Goal: Information Seeking & Learning: Learn about a topic

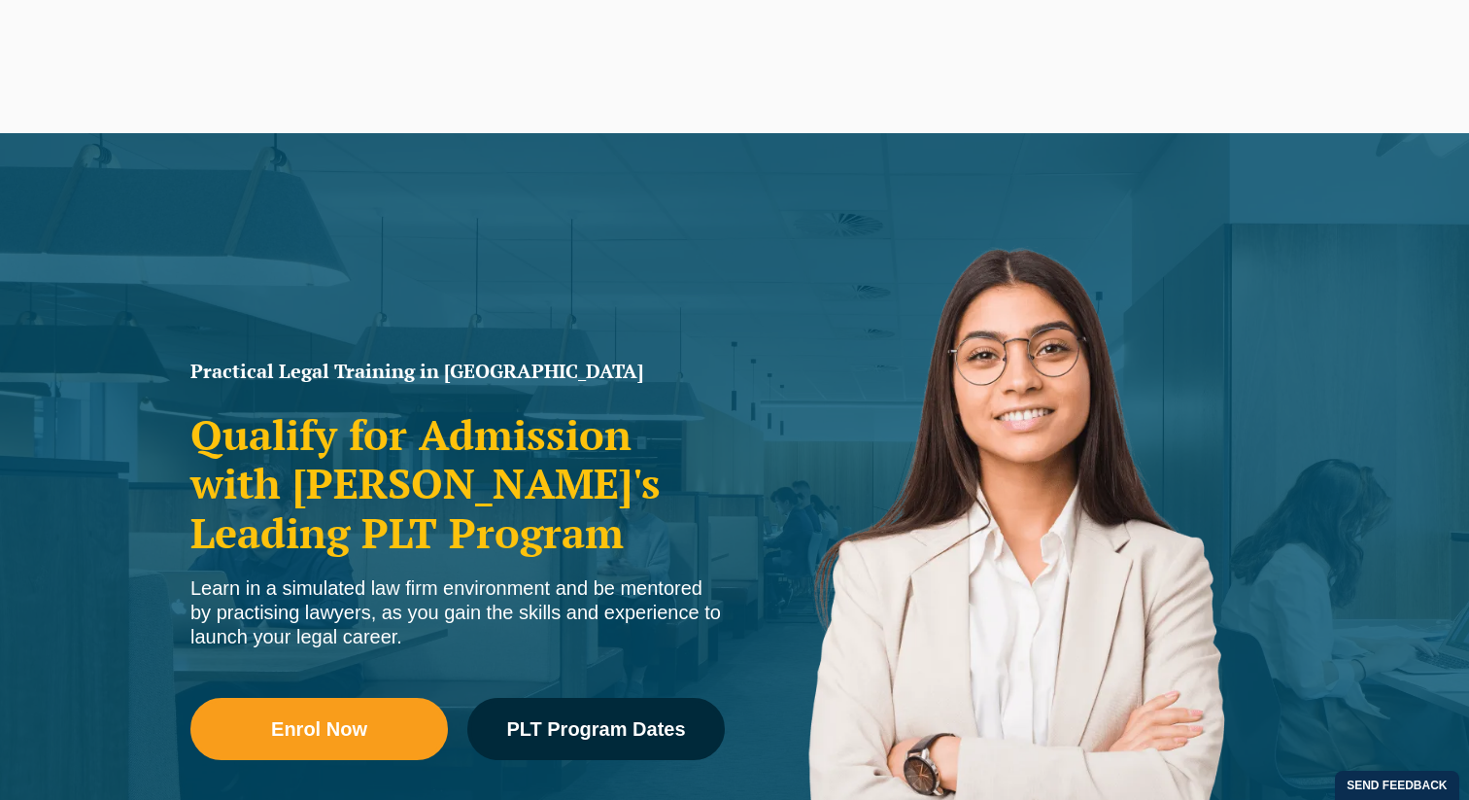
click at [562, 719] on span "PLT Program Dates" at bounding box center [595, 728] width 179 height 19
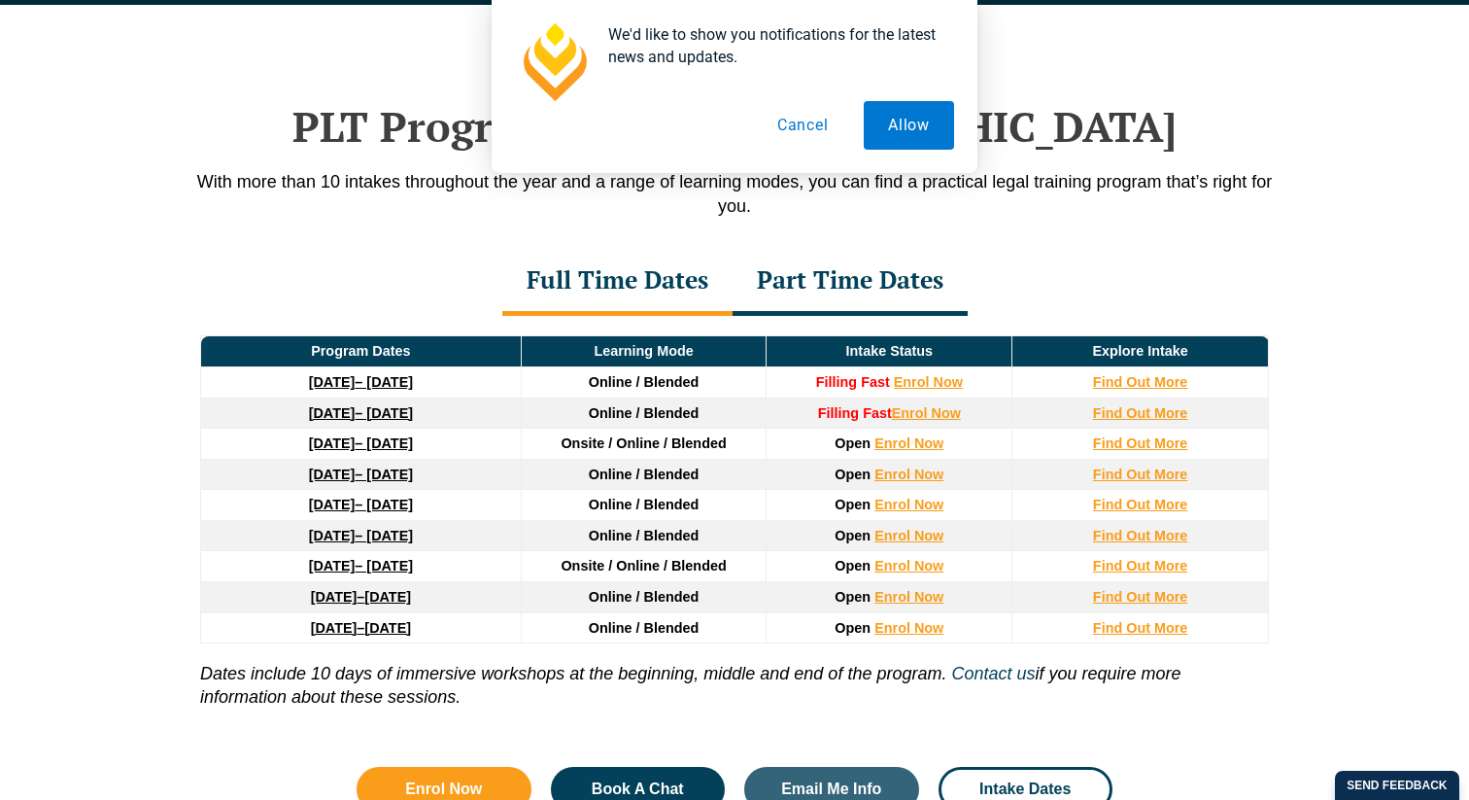
scroll to position [2536, 0]
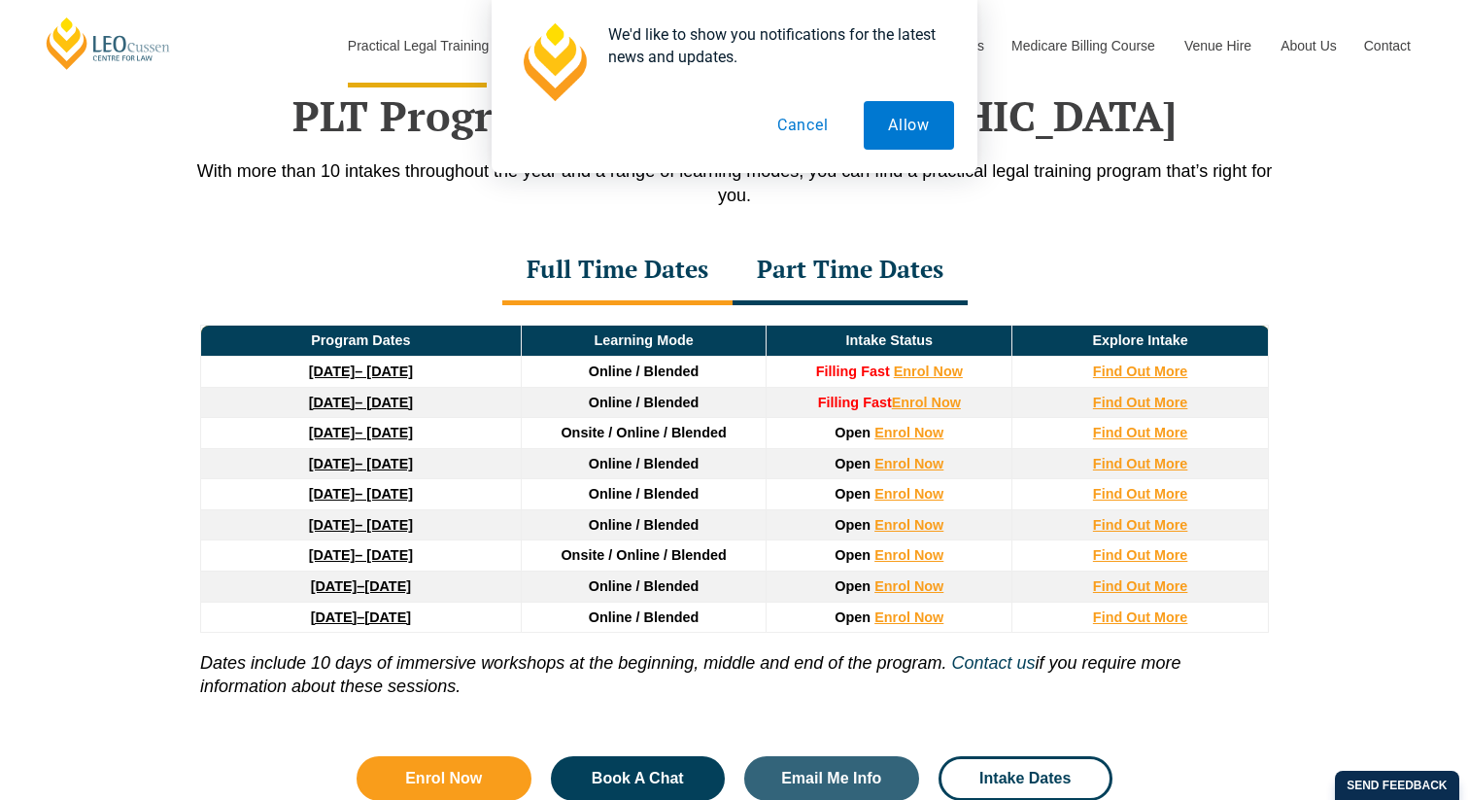
click at [798, 124] on button "Cancel" at bounding box center [803, 125] width 100 height 49
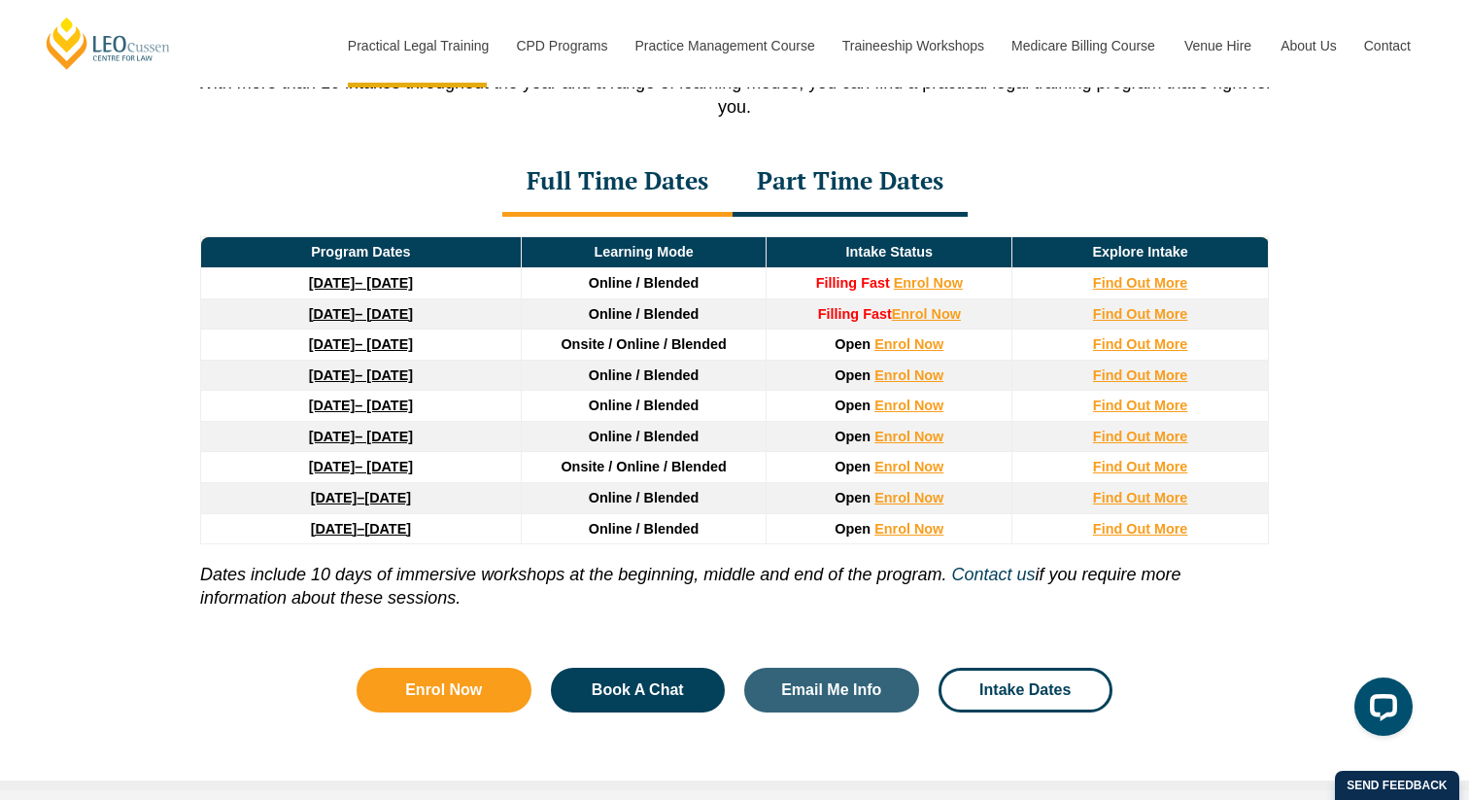
scroll to position [2625, 0]
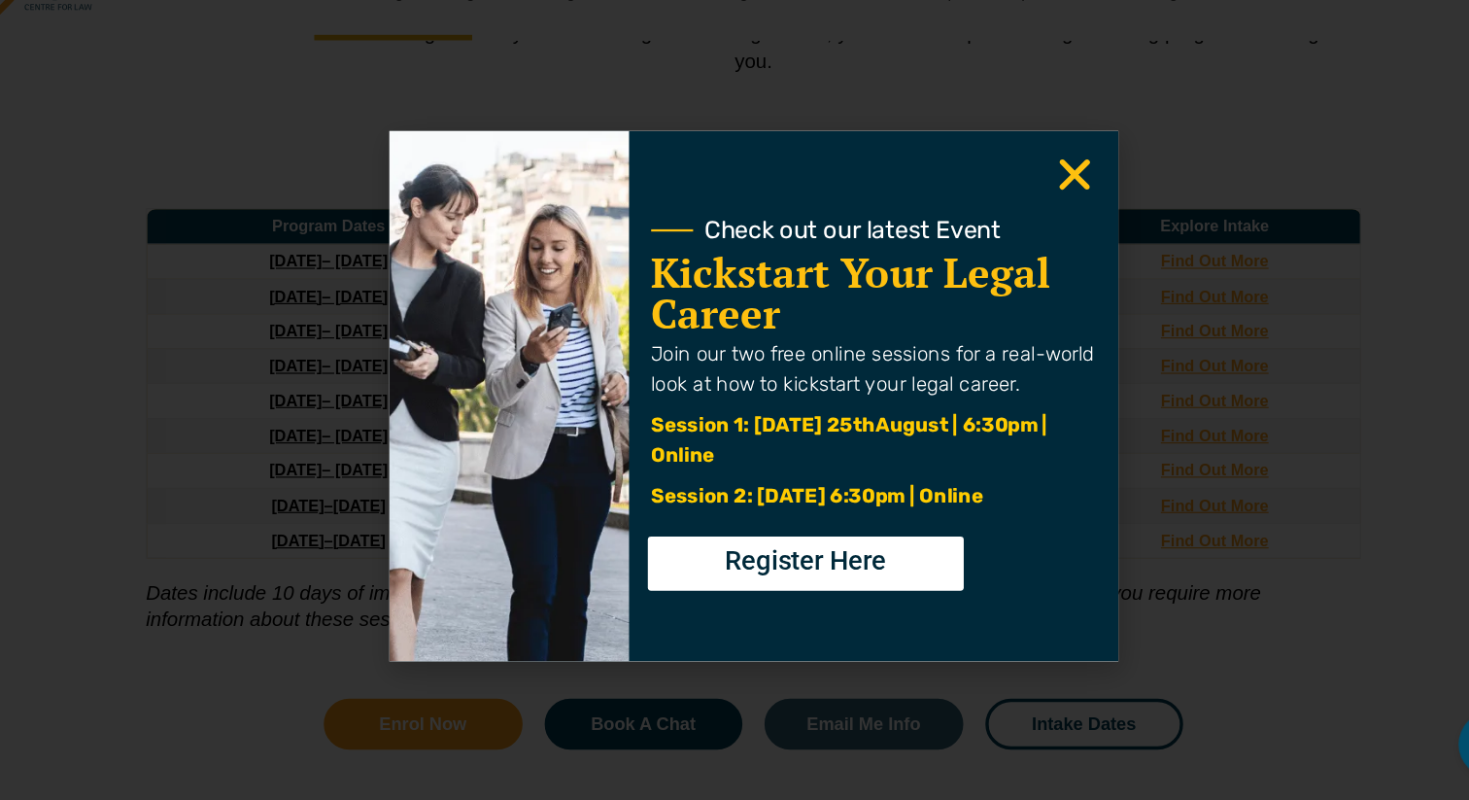
click at [1038, 208] on div "Check out our latest Event Kickstart Your Legal Career Join our two free online…" at bounding box center [840, 400] width 430 height 466
click at [1019, 208] on use "Close" at bounding box center [1017, 204] width 27 height 27
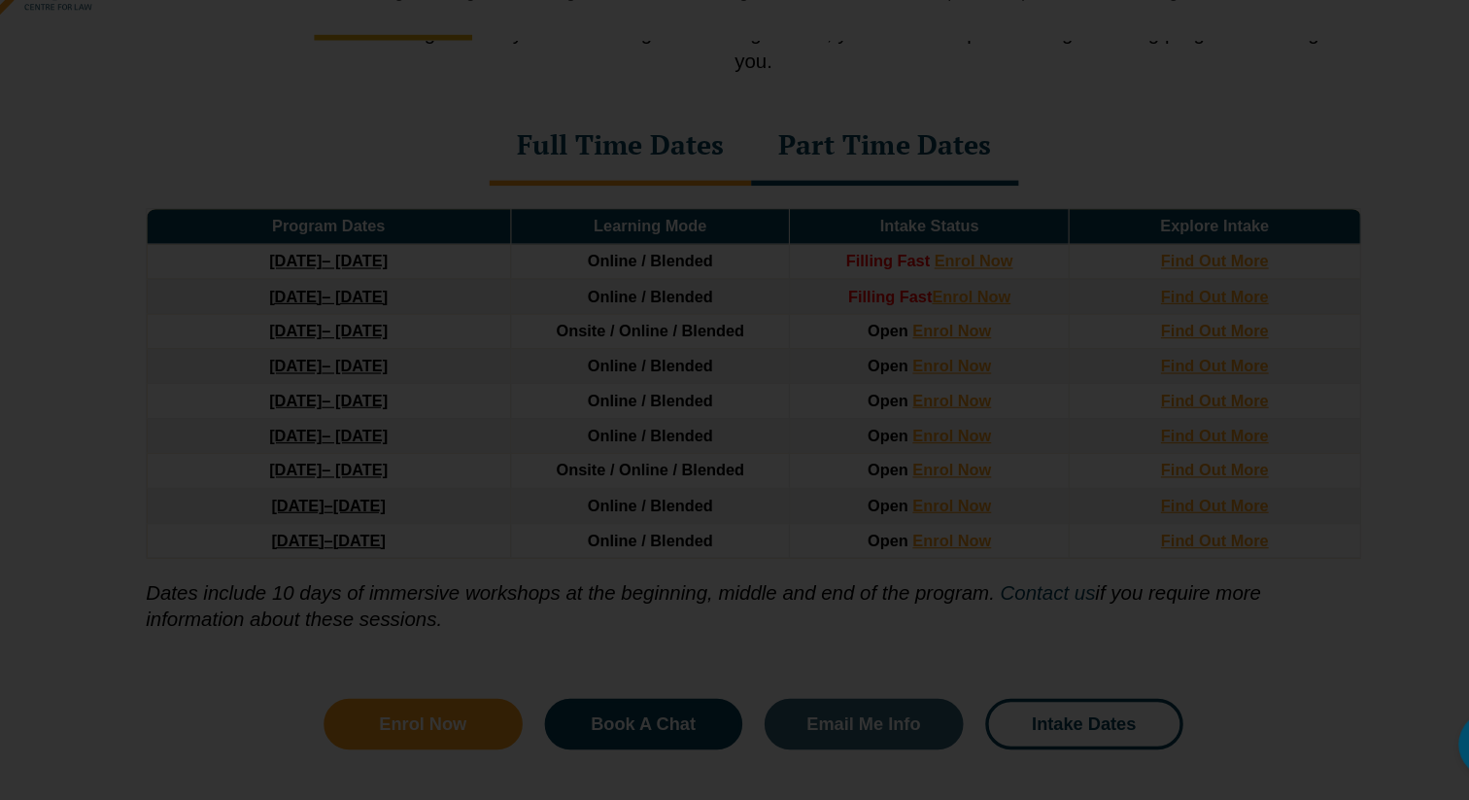
click at [1019, 208] on use "Close" at bounding box center [1017, 204] width 27 height 27
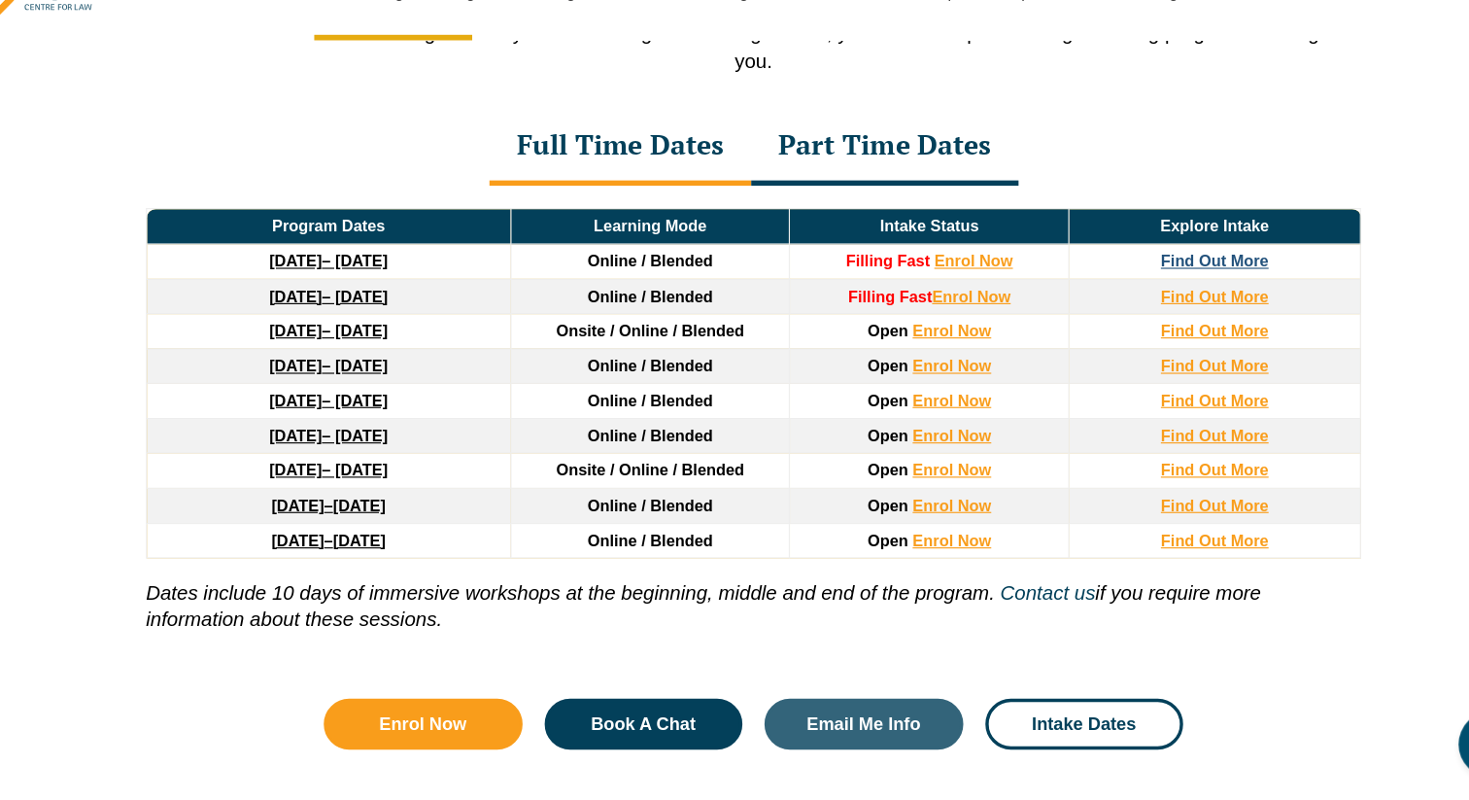
click at [1149, 290] on strong "Find Out More" at bounding box center [1140, 282] width 95 height 16
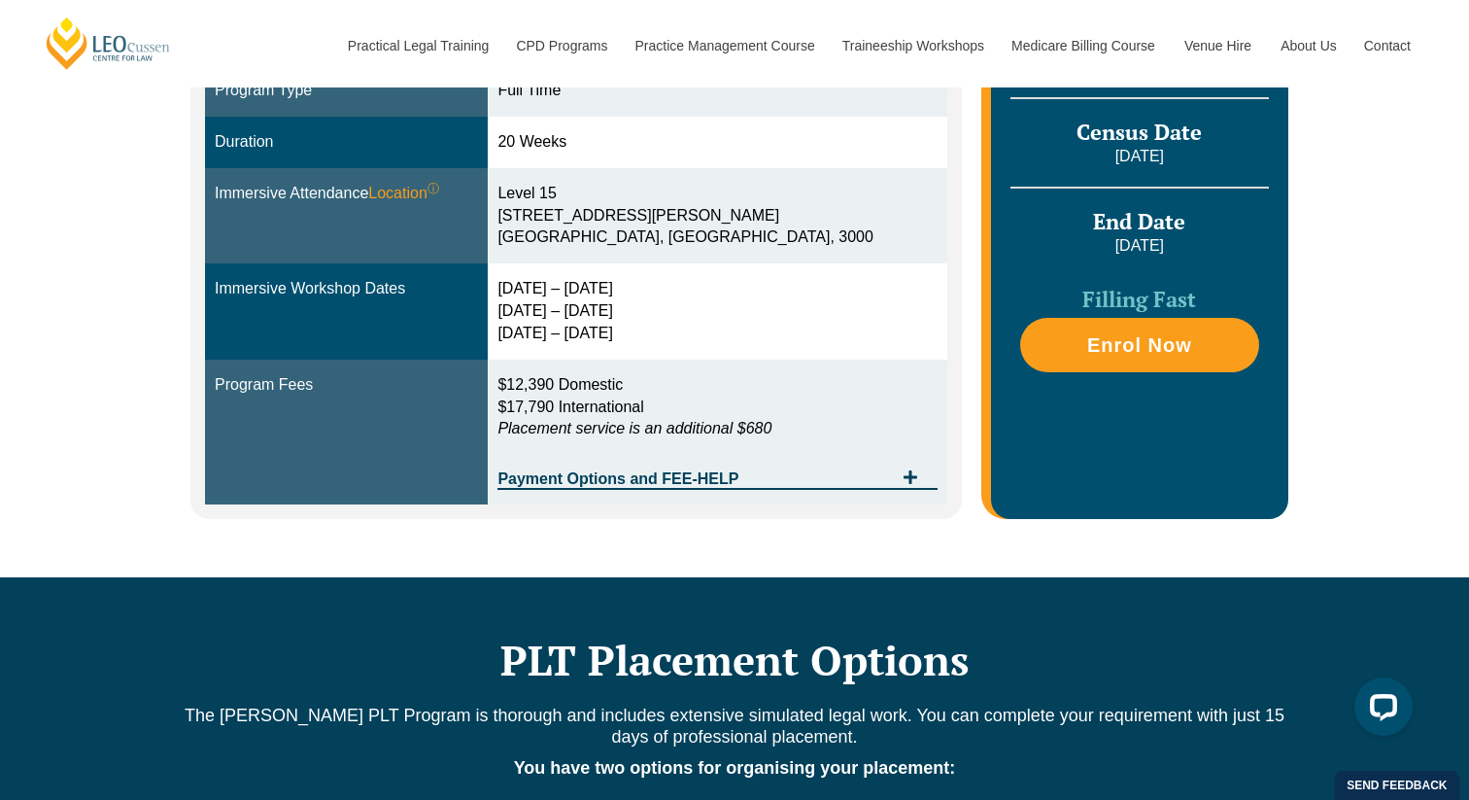
scroll to position [624, 0]
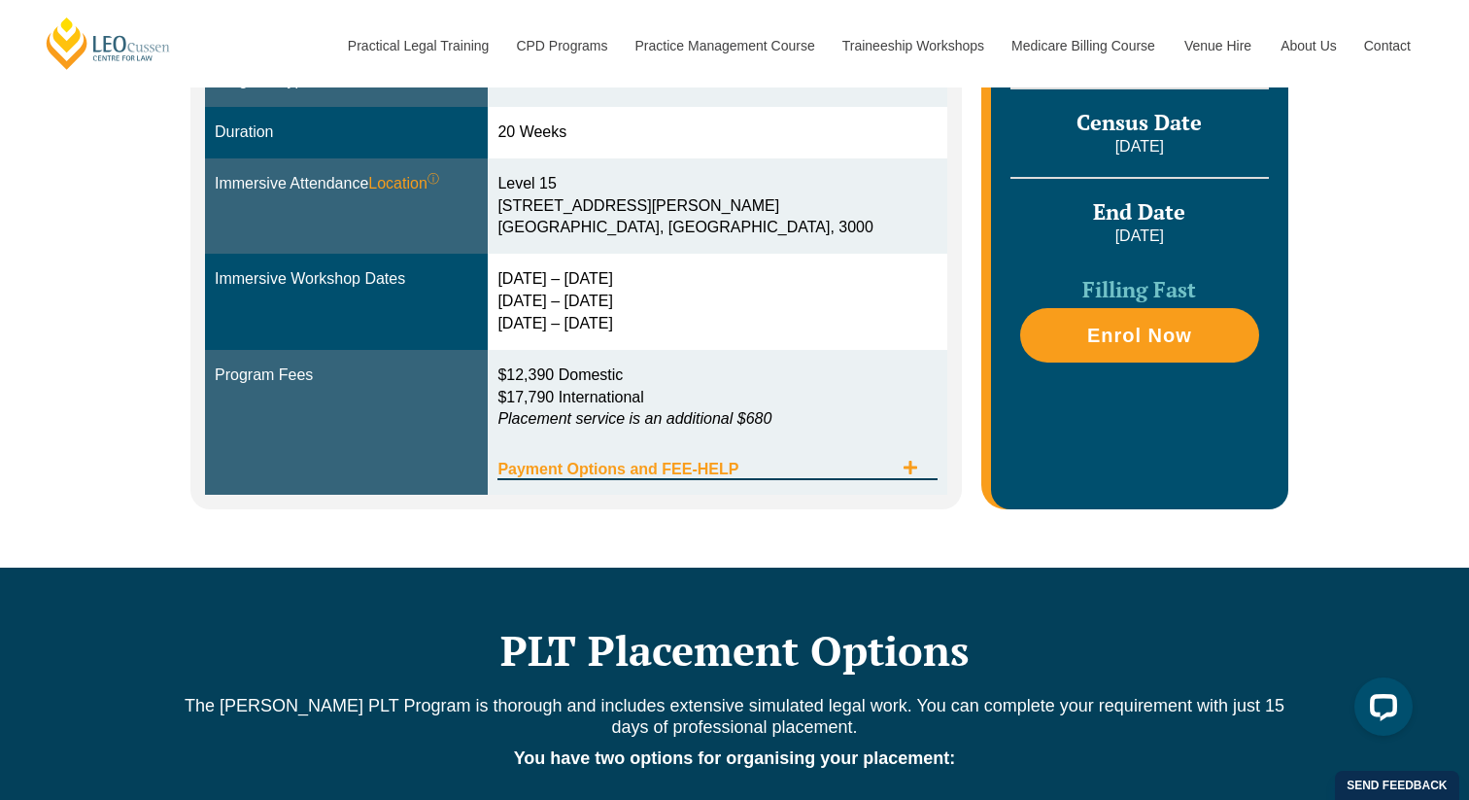
click at [801, 467] on span "Payment Options and FEE-HELP" at bounding box center [694, 469] width 394 height 16
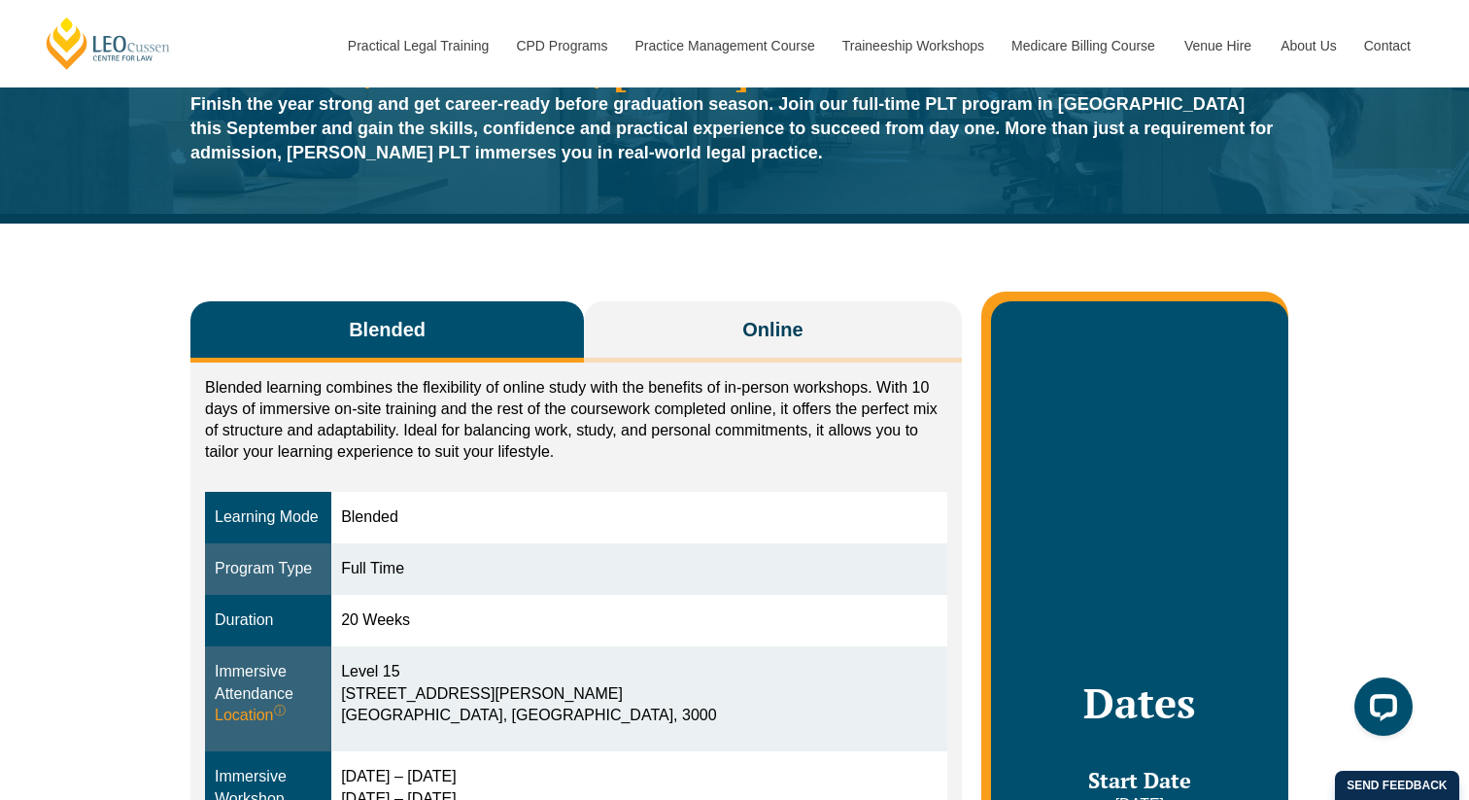
scroll to position [0, 0]
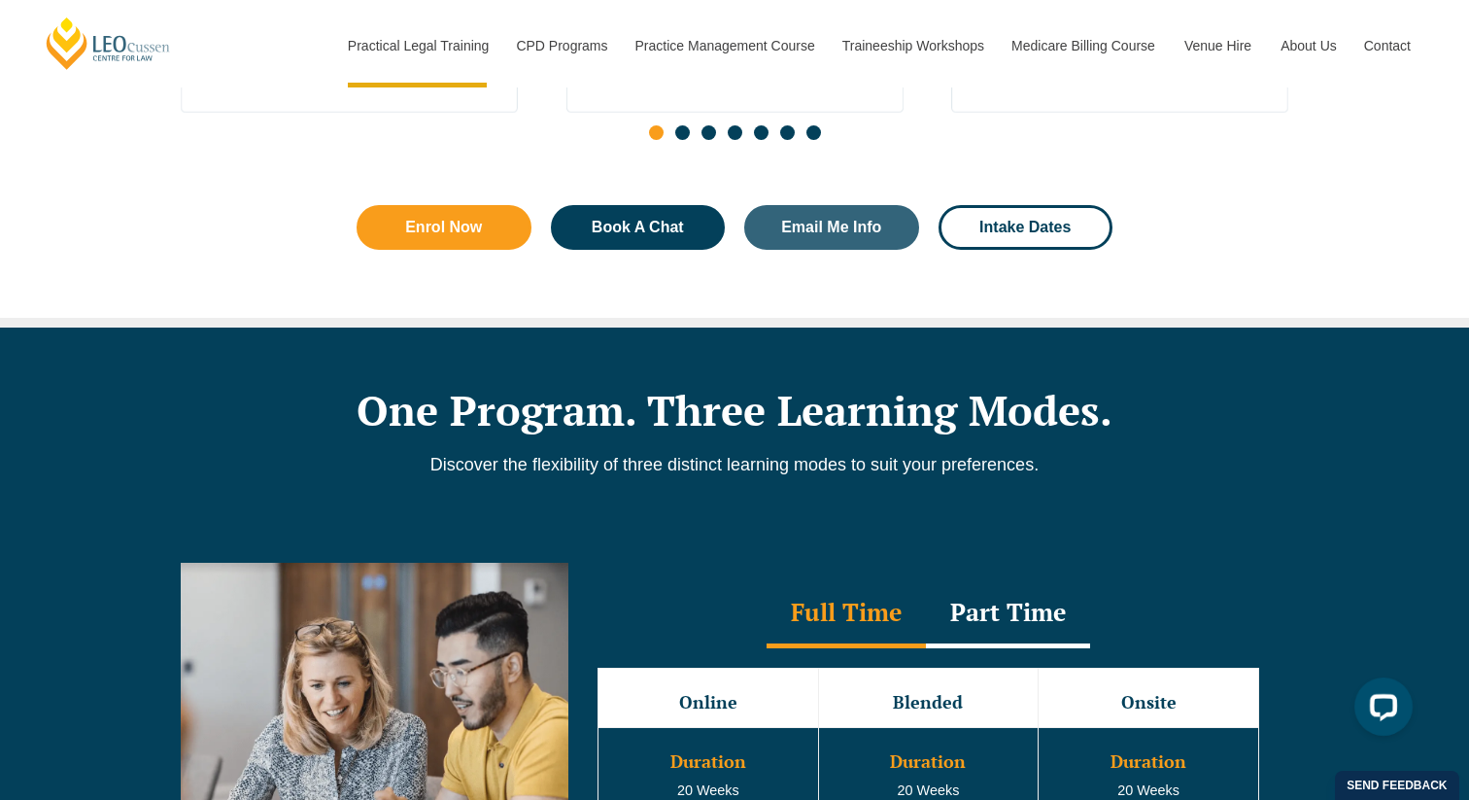
click at [994, 630] on div "Part Time" at bounding box center [1008, 614] width 164 height 68
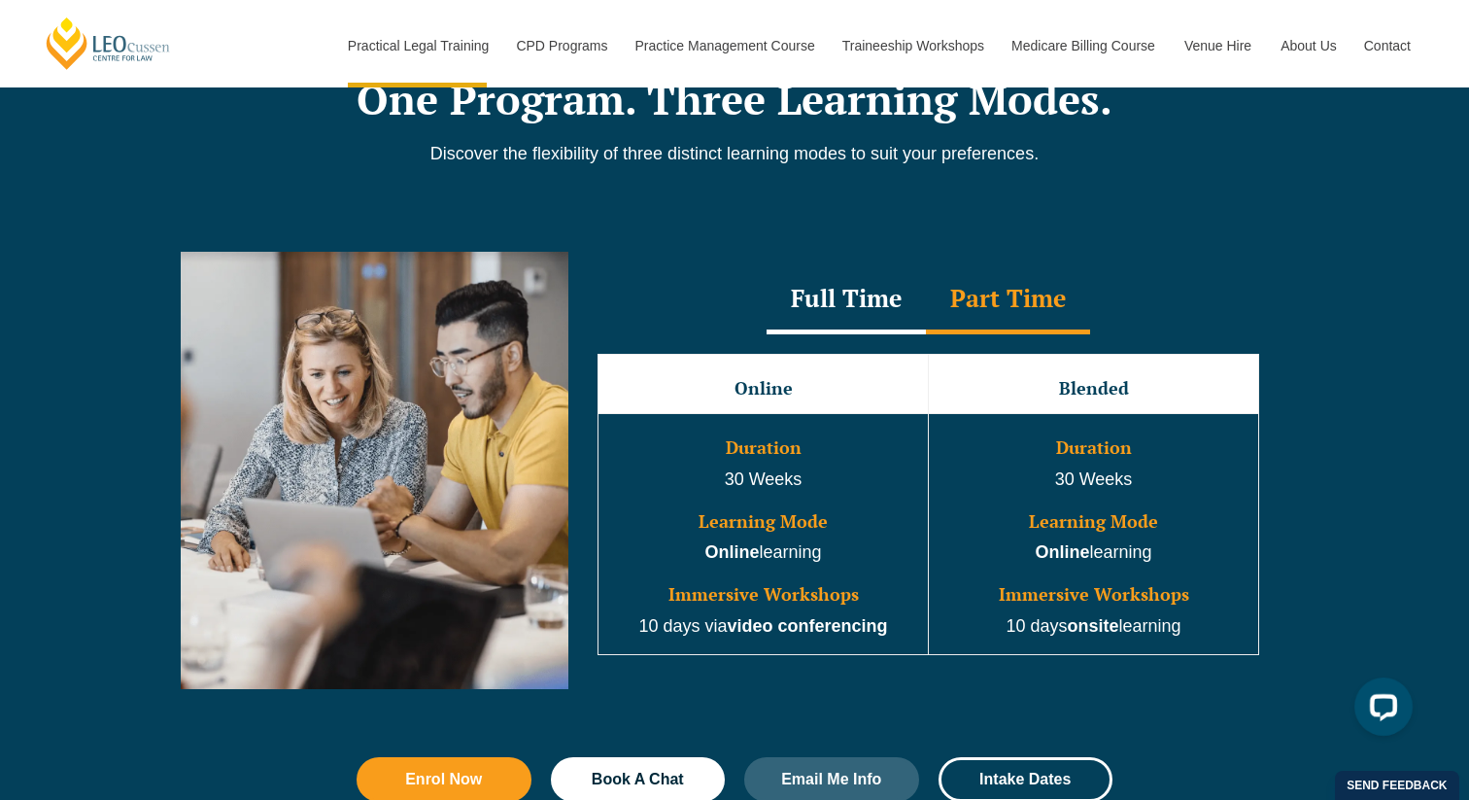
scroll to position [1665, 0]
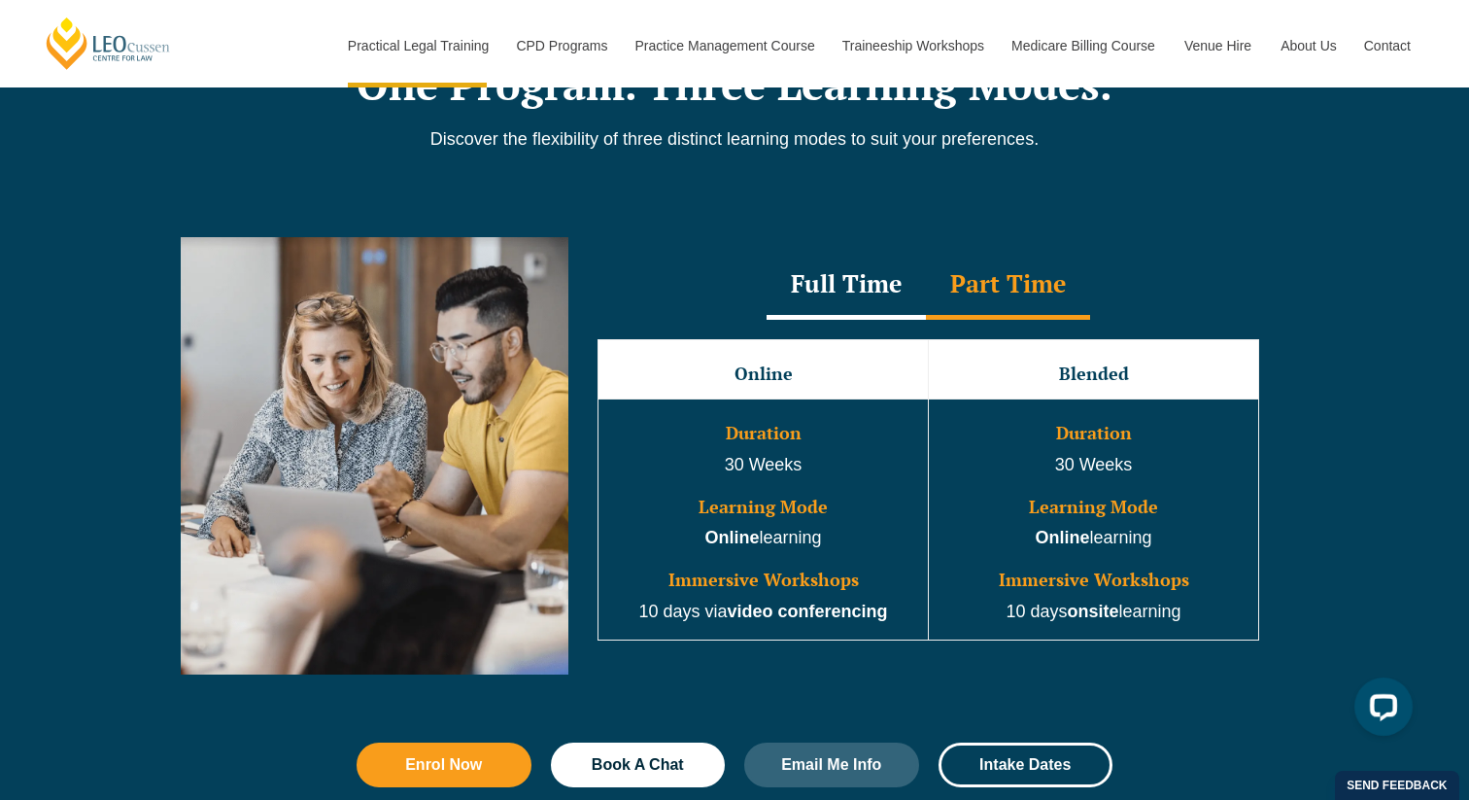
click at [822, 267] on div "Full Time" at bounding box center [846, 286] width 159 height 68
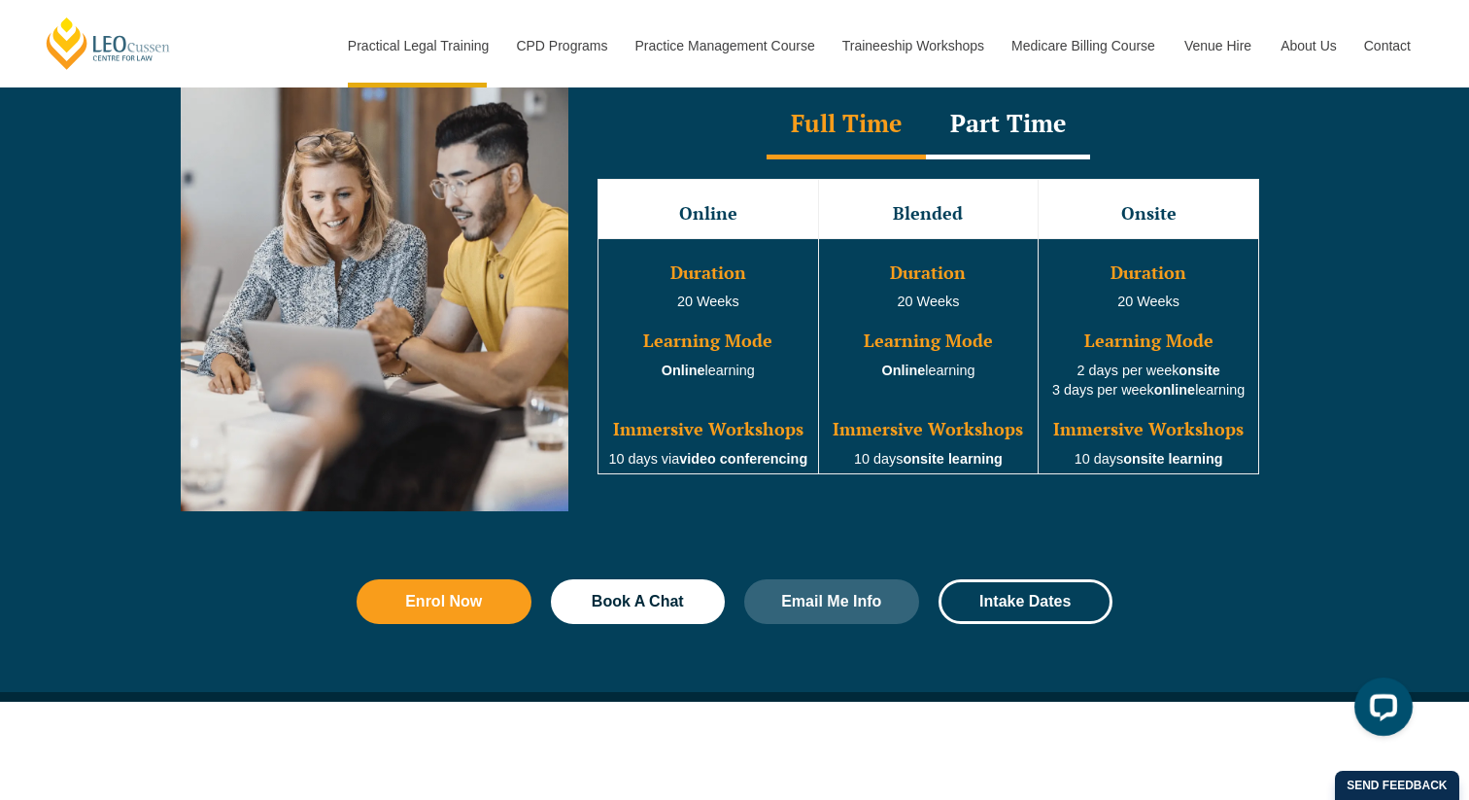
scroll to position [1831, 0]
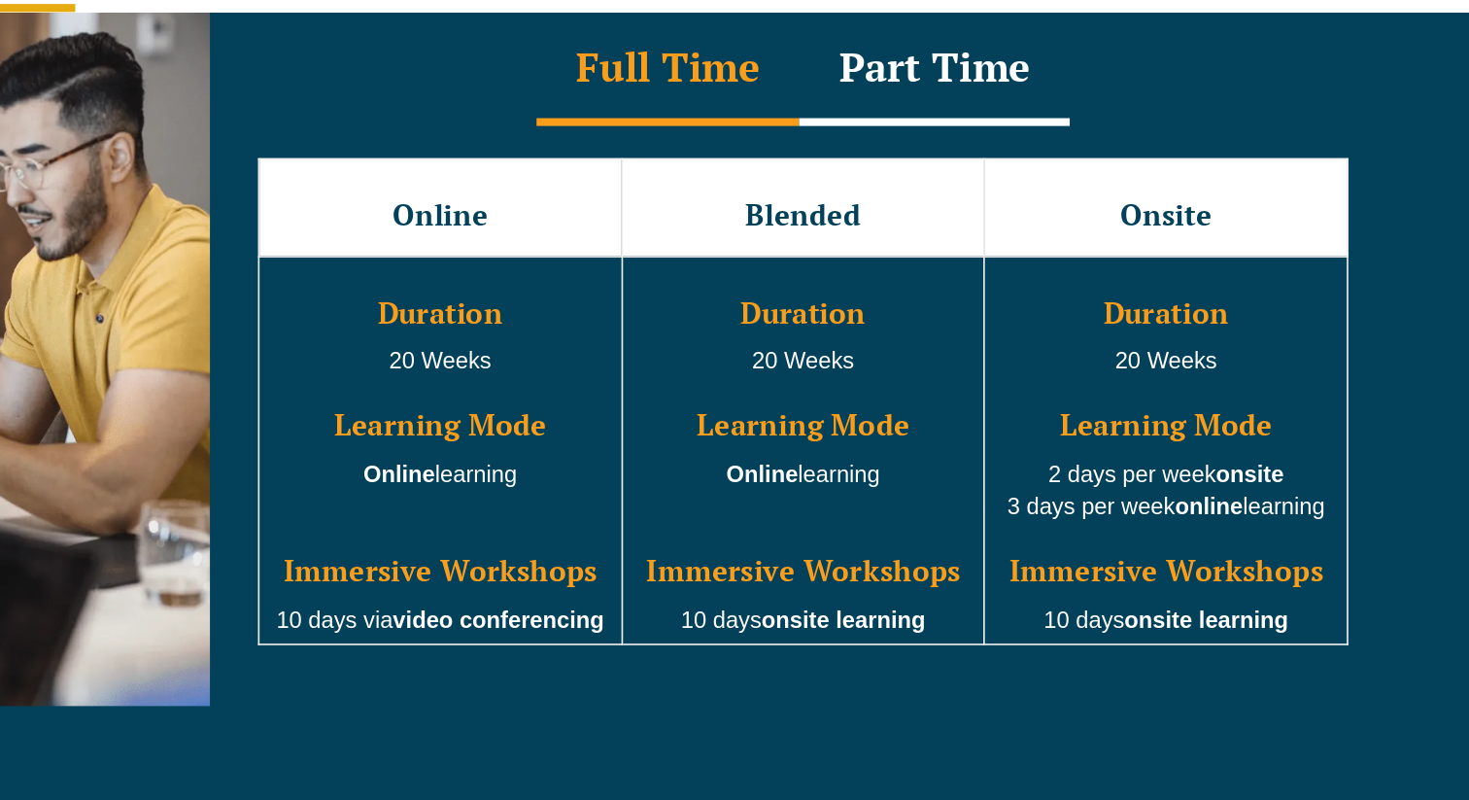
click at [967, 110] on div "Part Time" at bounding box center [1008, 122] width 164 height 68
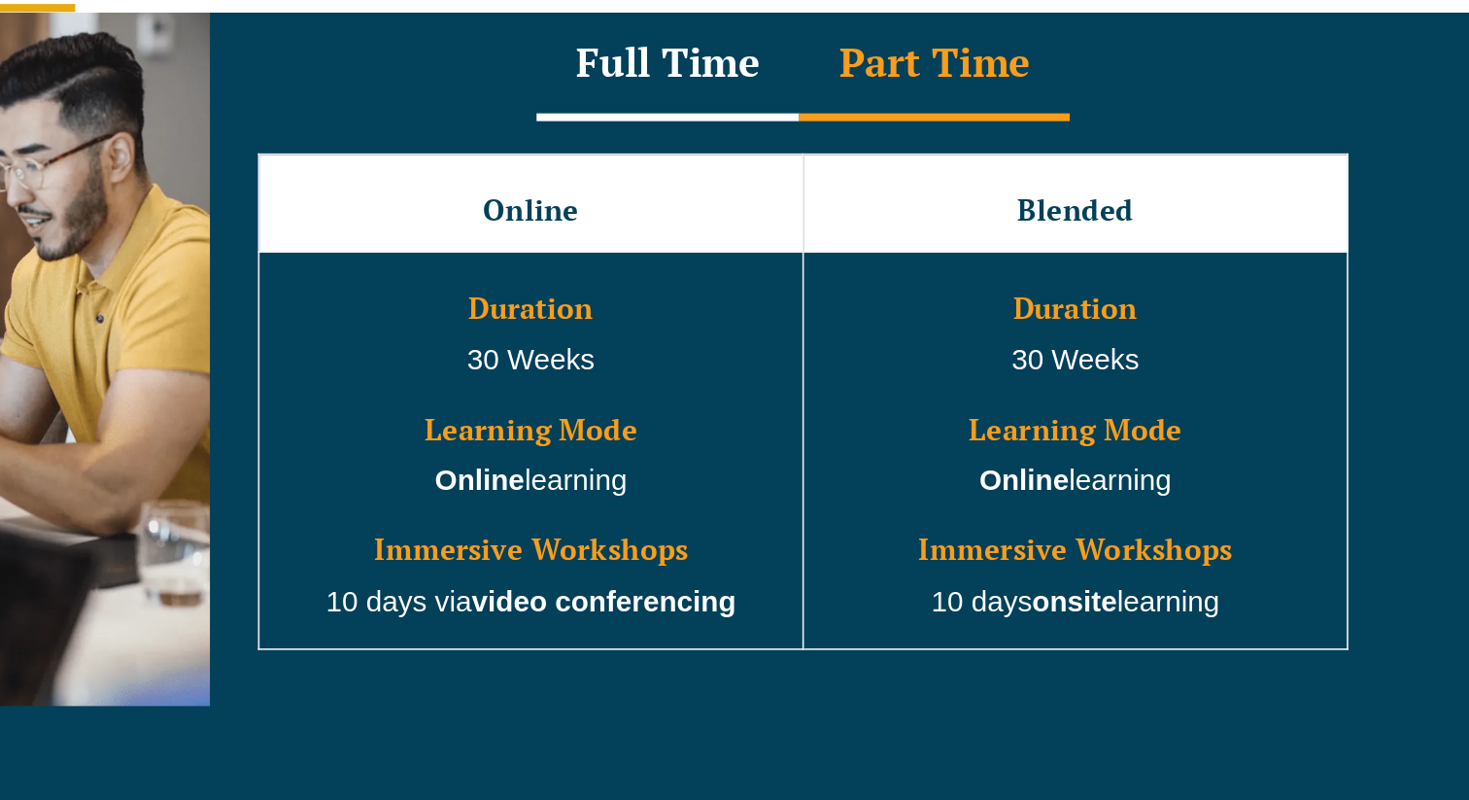
click at [857, 126] on div "Full Time" at bounding box center [846, 119] width 159 height 68
